Goal: Task Accomplishment & Management: Manage account settings

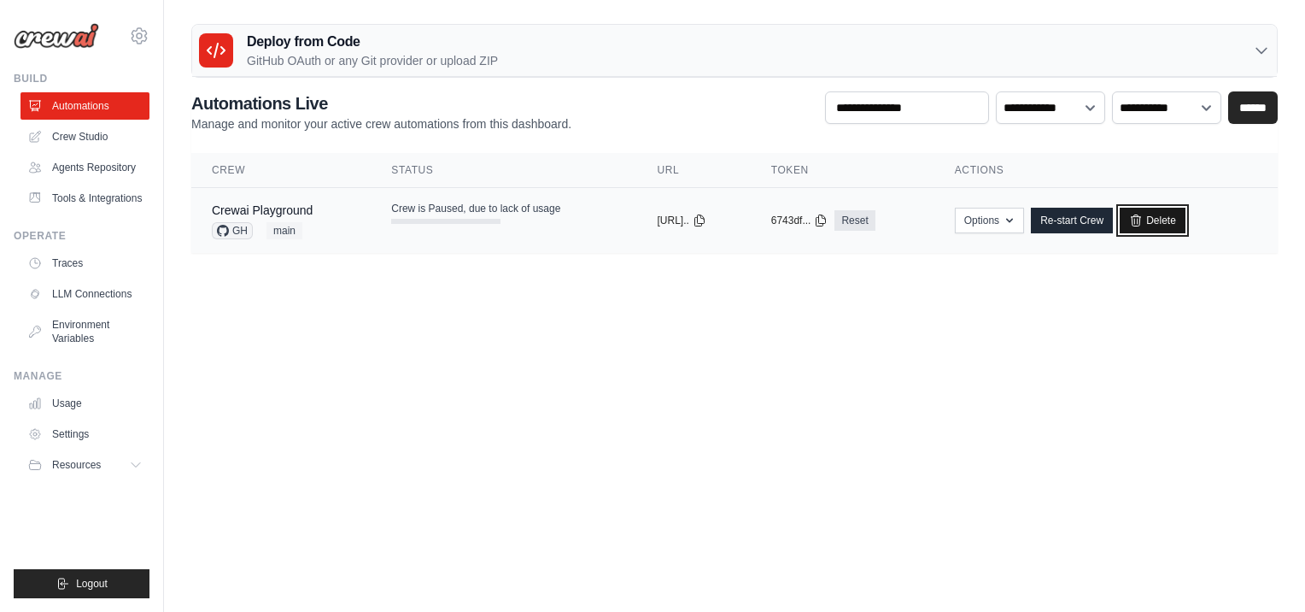
click at [1186, 225] on link "Delete" at bounding box center [1153, 221] width 66 height 26
click at [140, 38] on icon at bounding box center [139, 35] width 5 height 5
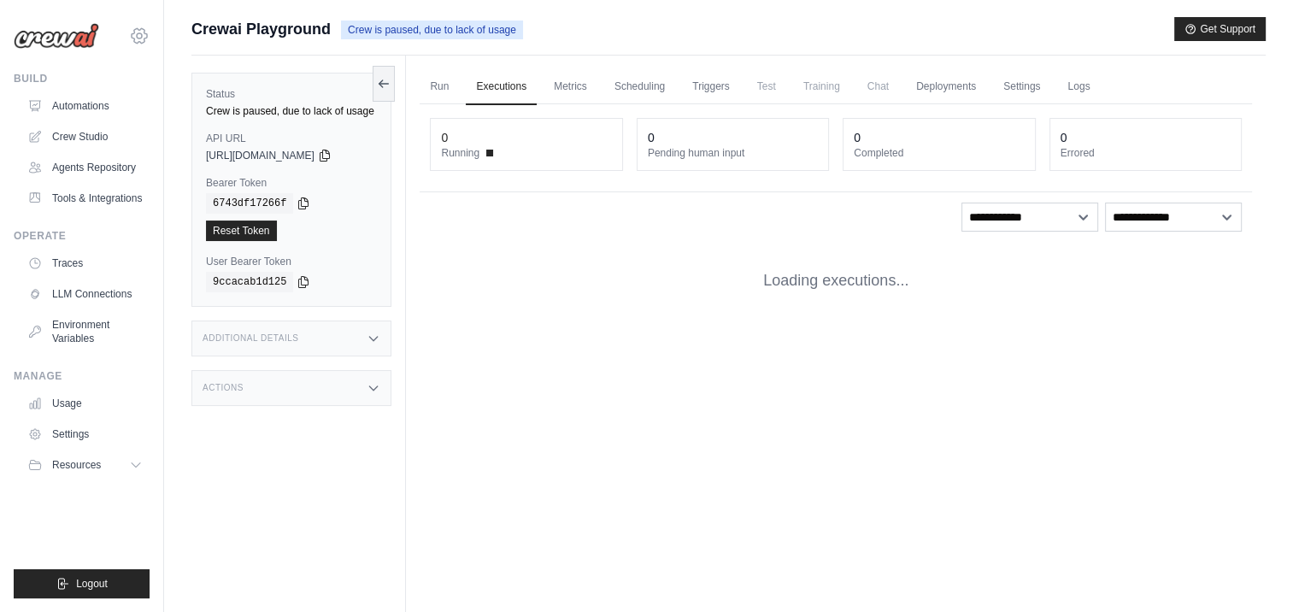
click at [137, 34] on icon at bounding box center [139, 36] width 21 height 21
click at [85, 109] on link "Automations" at bounding box center [86, 105] width 129 height 27
